Goal: Navigation & Orientation: Understand site structure

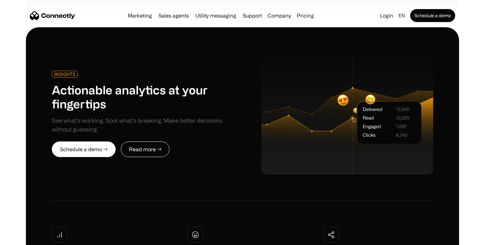
scroll to position [1682, 0]
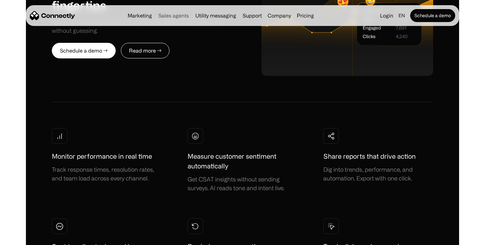
click at [173, 16] on link "Sales agents" at bounding box center [174, 15] width 36 height 5
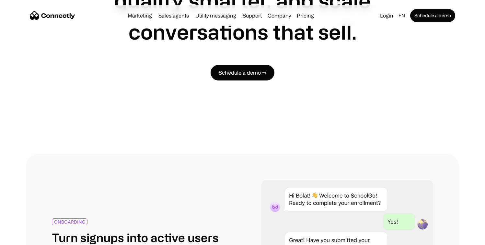
scroll to position [1690, 0]
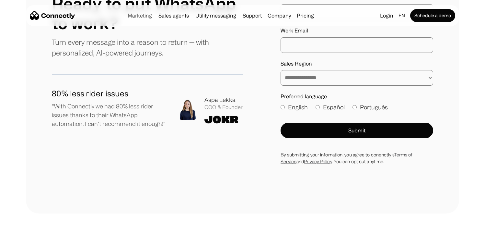
click at [140, 14] on link "Marketing" at bounding box center [140, 15] width 30 height 5
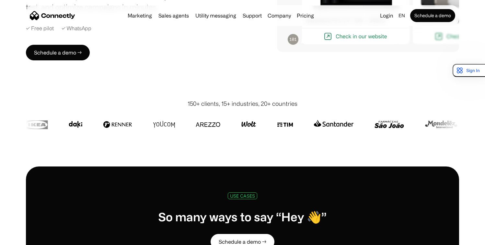
scroll to position [203, 0]
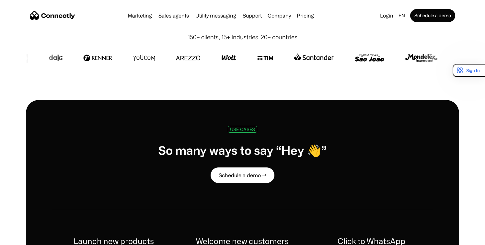
click at [55, 14] on img "home" at bounding box center [52, 15] width 45 height 9
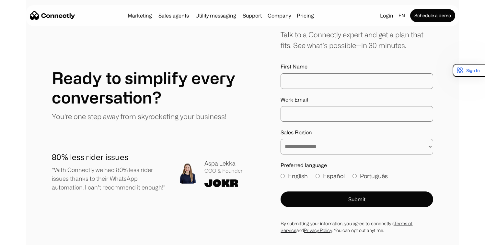
scroll to position [3450, 0]
